Goal: Participate in discussion

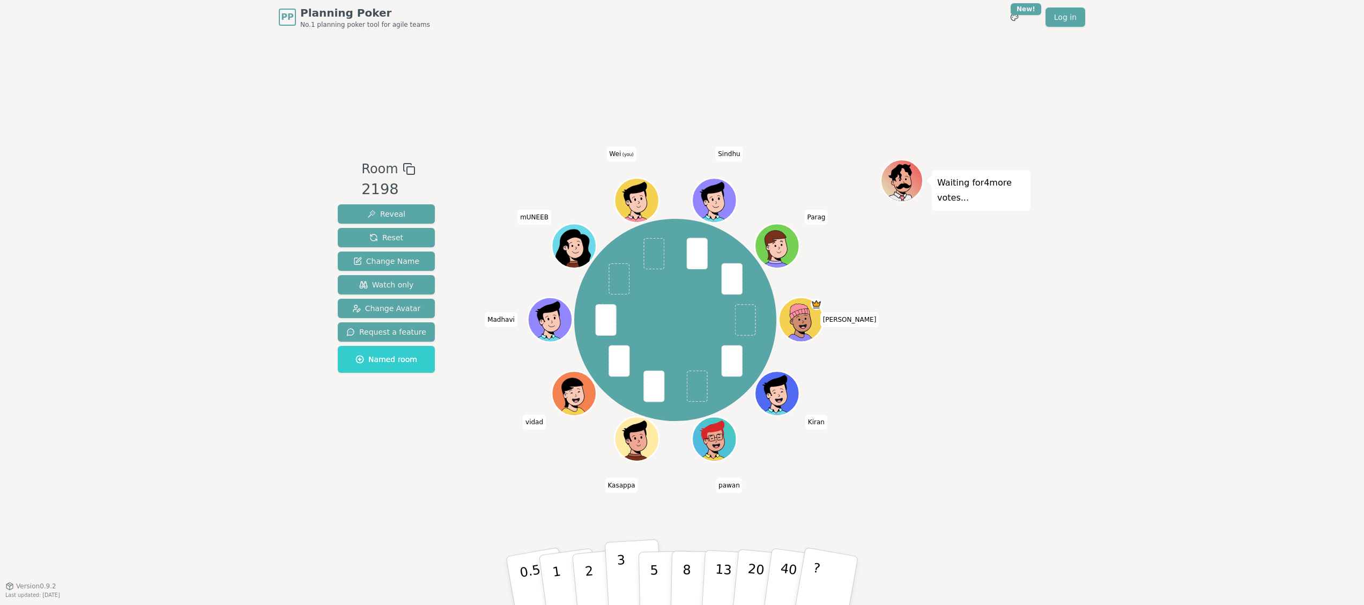
click at [625, 575] on button "3" at bounding box center [634, 581] width 58 height 84
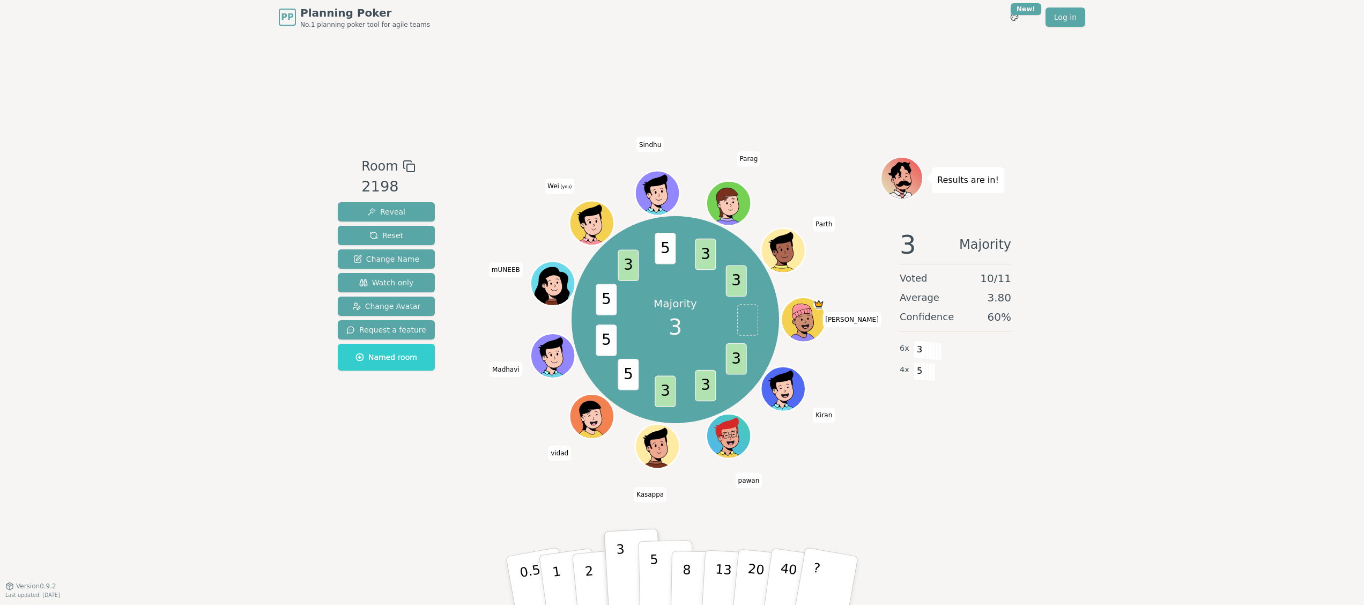
click at [652, 577] on p "5" at bounding box center [654, 581] width 9 height 58
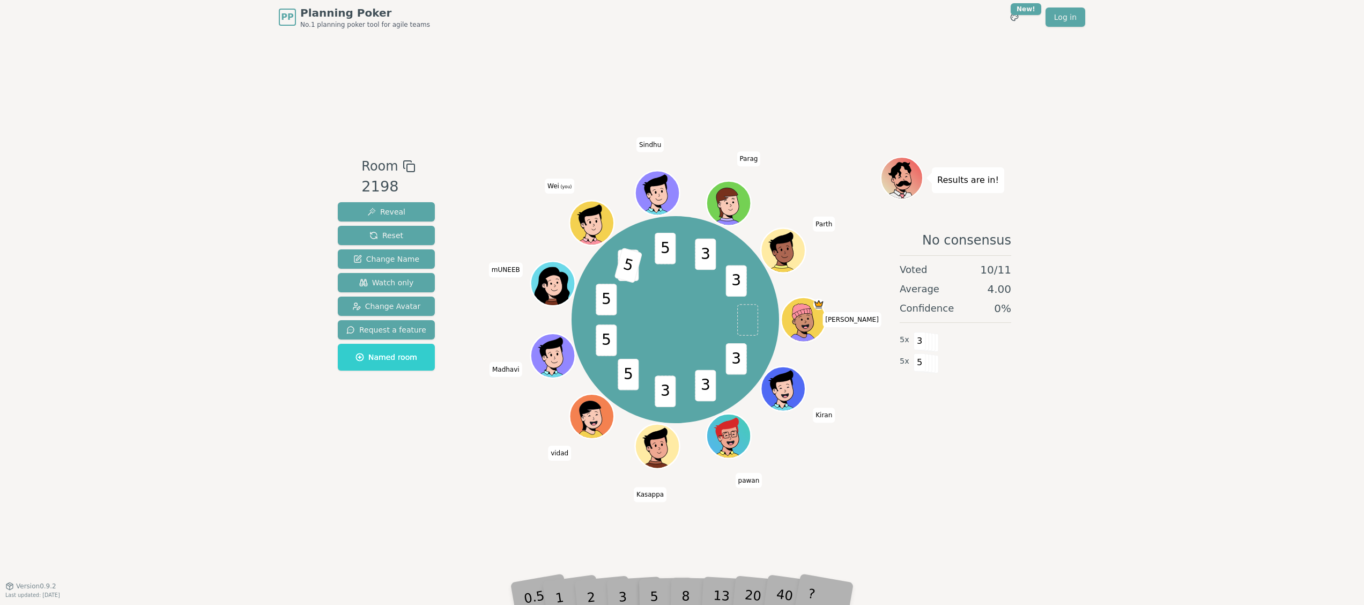
click at [649, 586] on div "3" at bounding box center [634, 580] width 34 height 39
click at [442, 522] on div "Room 2198 Reveal Reset Change Name Watch only Change Avatar Request a feature N…" at bounding box center [682, 309] width 697 height 551
click at [940, 517] on div "Room 2198 Reveal Reset Change Name Watch only Change Avatar Request a feature N…" at bounding box center [682, 309] width 697 height 551
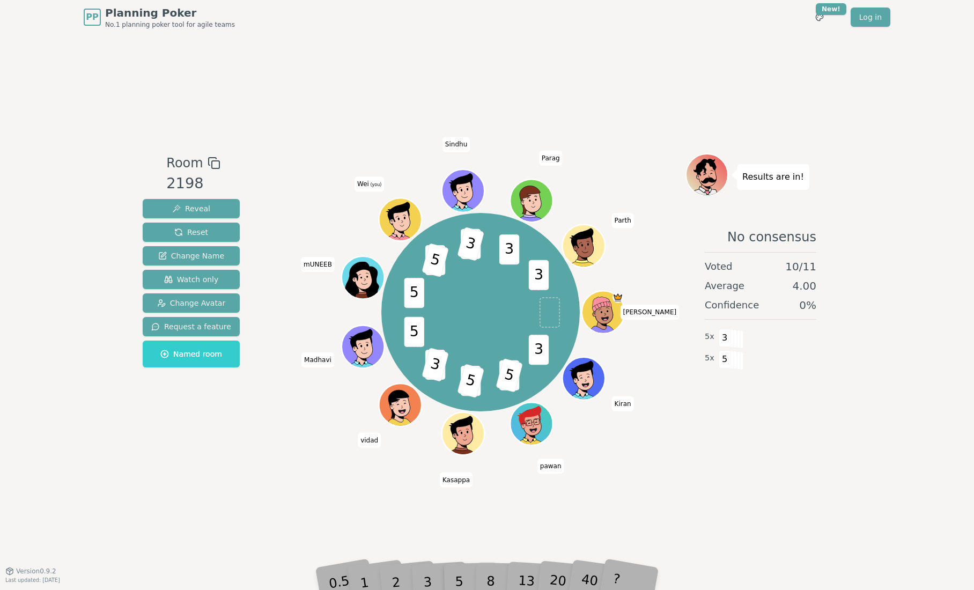
click at [429, 579] on div "3" at bounding box center [439, 565] width 34 height 39
click at [440, 578] on div "3" at bounding box center [439, 565] width 34 height 39
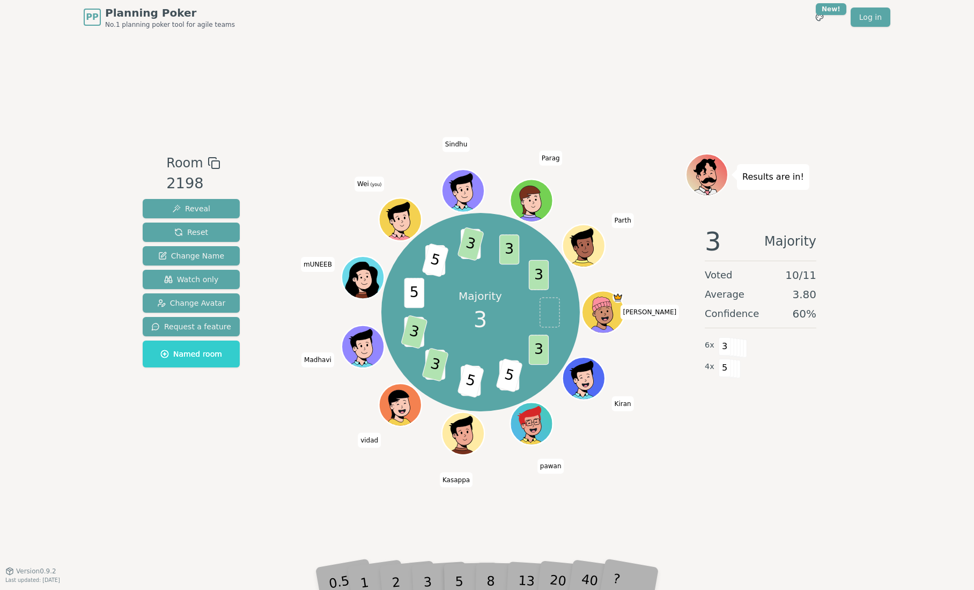
click at [424, 581] on div "3" at bounding box center [439, 565] width 34 height 39
click at [424, 580] on div "3" at bounding box center [439, 565] width 34 height 39
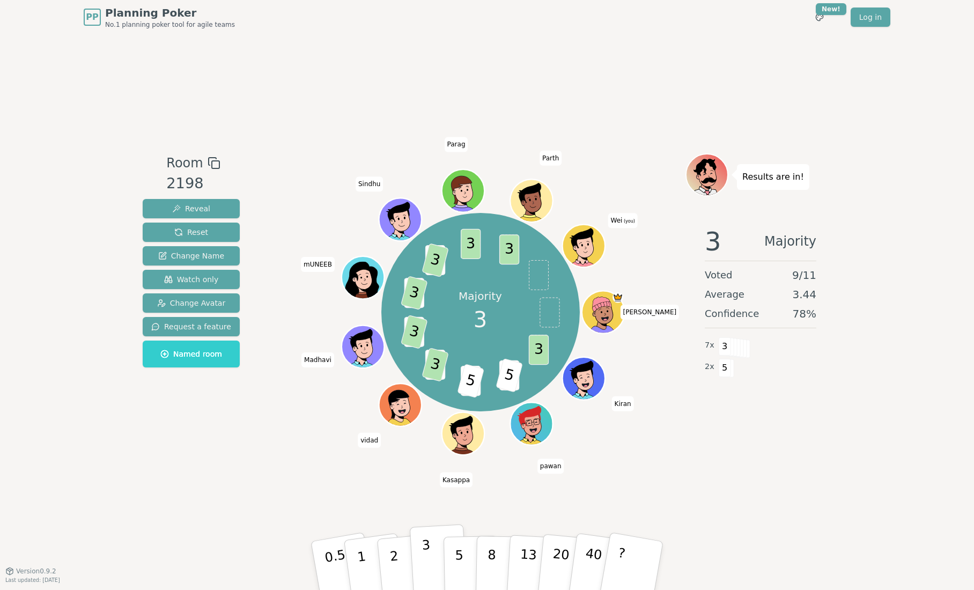
click at [423, 555] on p "3" at bounding box center [428, 566] width 12 height 58
